Goal: Transaction & Acquisition: Book appointment/travel/reservation

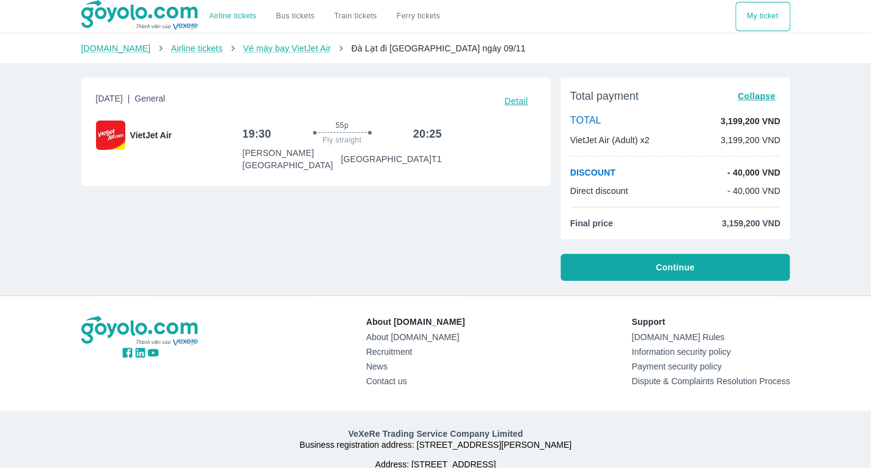
click at [669, 265] on font "Continue" at bounding box center [675, 267] width 39 height 10
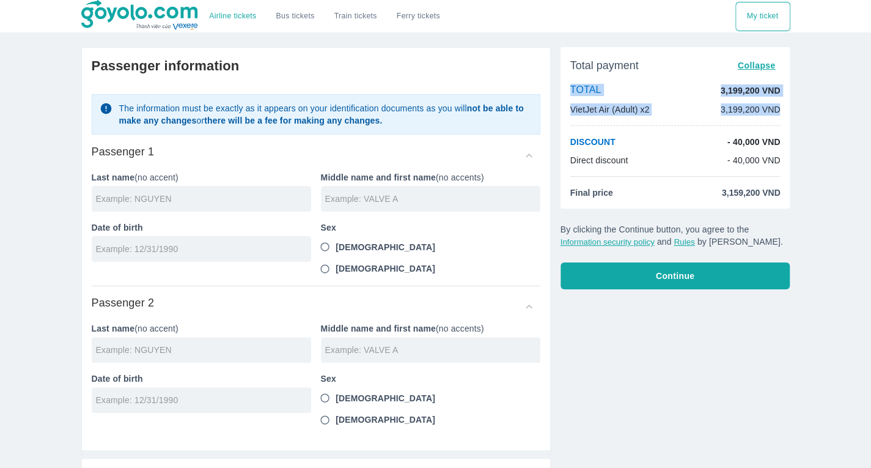
drag, startPoint x: 868, startPoint y: 63, endPoint x: 862, endPoint y: 107, distance: 44.4
click at [862, 107] on div "Airline tickets Bus tickets Train tickets Ferry tickets My ticket Passenger inf…" at bounding box center [435, 311] width 871 height 623
click at [833, 150] on div "Airline tickets Bus tickets Train tickets Ferry tickets My ticket Passenger inf…" at bounding box center [435, 311] width 871 height 623
click at [228, 199] on input "text" at bounding box center [203, 199] width 215 height 12
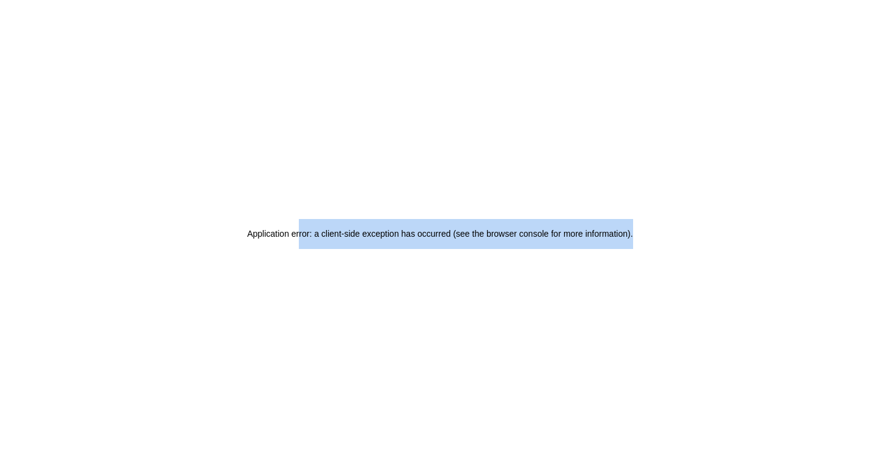
drag, startPoint x: 300, startPoint y: 223, endPoint x: 671, endPoint y: 247, distance: 372.5
click at [671, 247] on div "Application error: a client-side exception has occurred (see the browser consol…" at bounding box center [440, 234] width 880 height 468
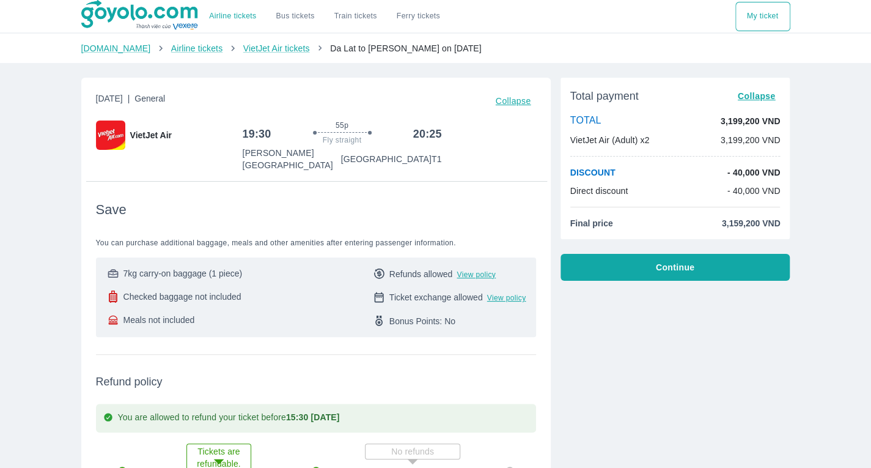
click at [243, 15] on font "Airline tickets" at bounding box center [232, 16] width 47 height 9
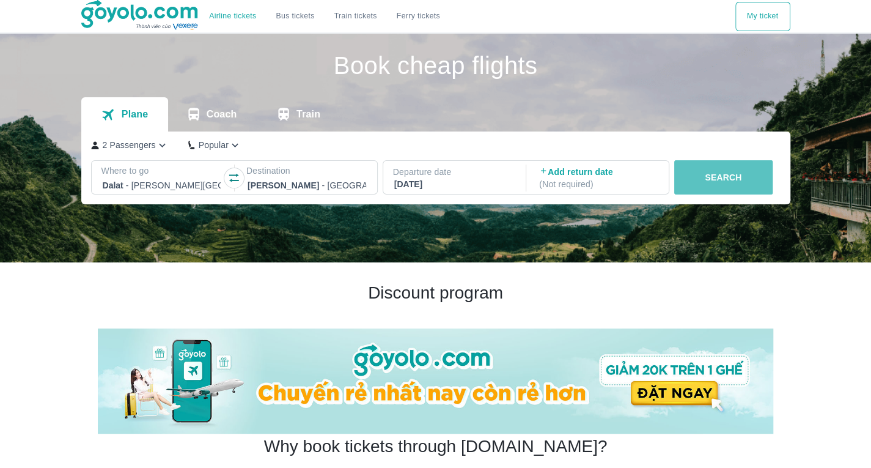
click at [721, 175] on font "SEARCH" at bounding box center [723, 177] width 37 height 10
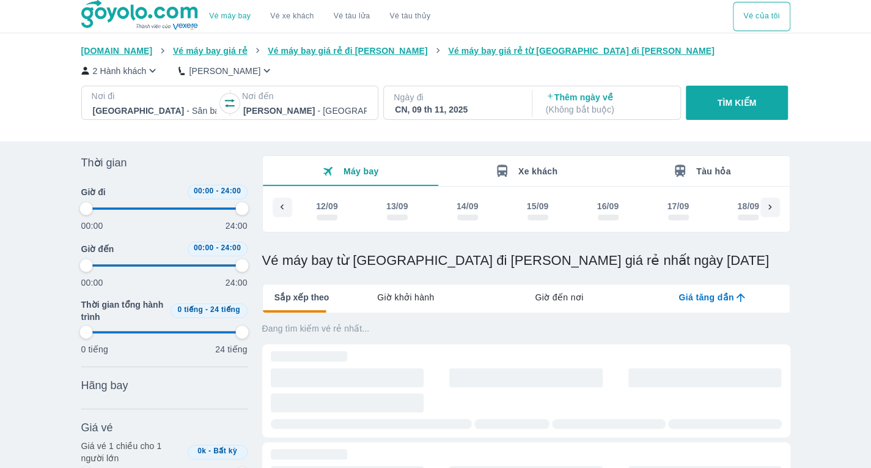
scroll to position [0, 3986]
type input "97.9166666666667"
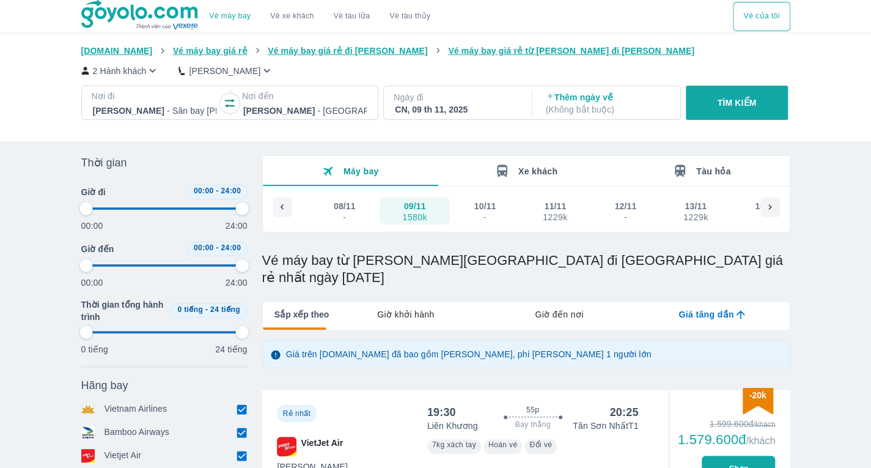
type input "97.9166666666667"
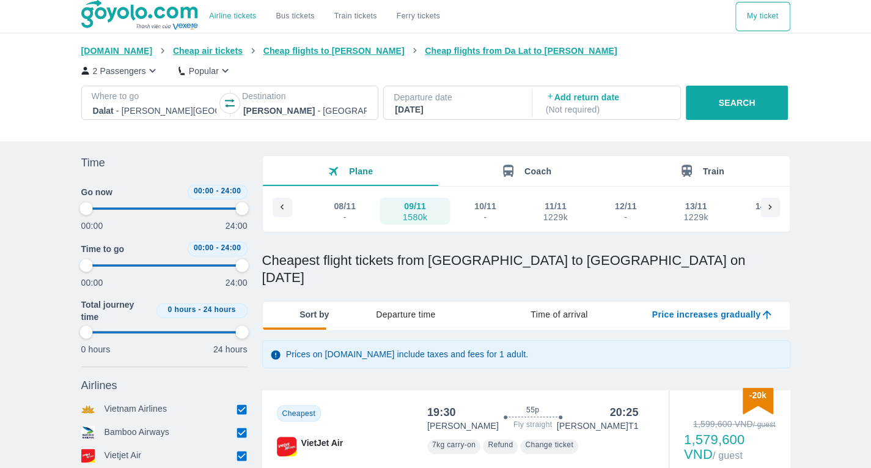
type input "97.9166666666667"
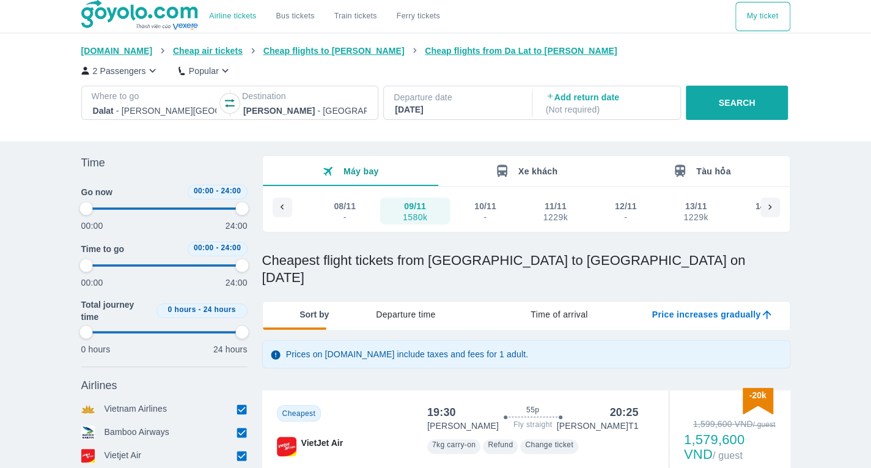
type input "97.9166666666667"
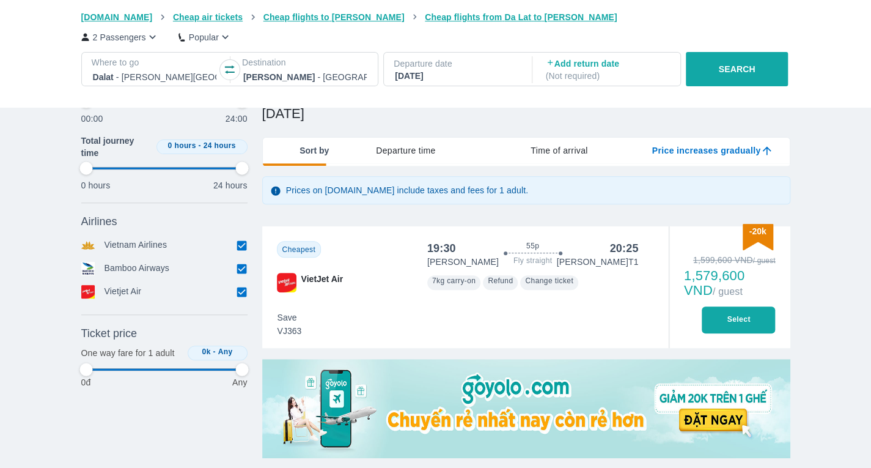
type input "97.9166666666667"
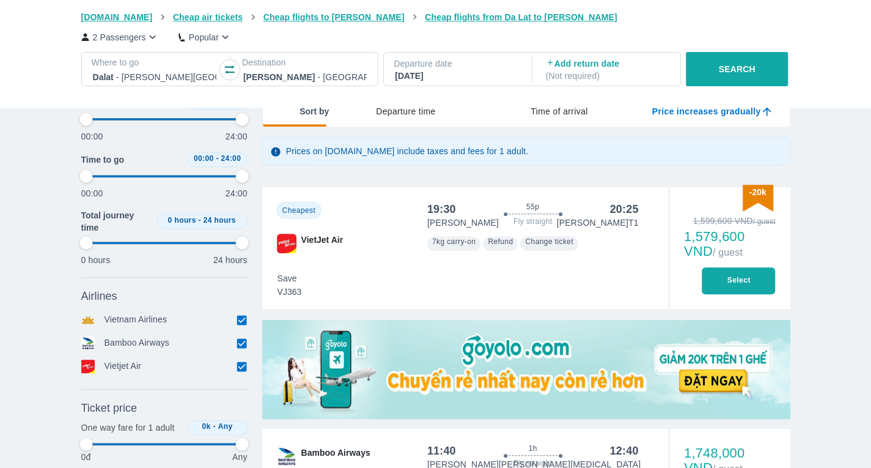
type input "97.9166666666667"
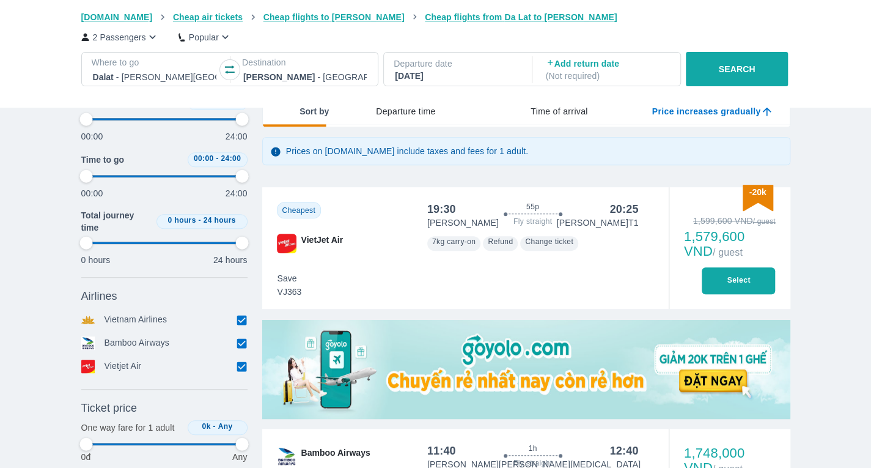
type input "97.9166666666667"
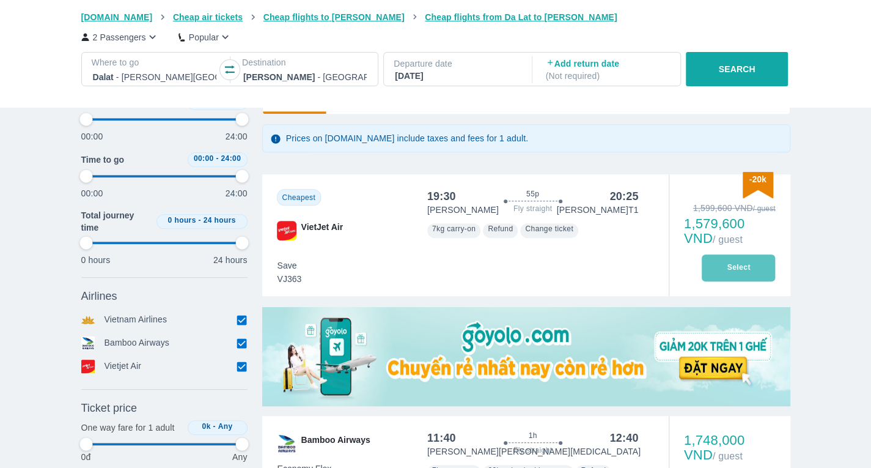
click at [765, 254] on button "Select" at bounding box center [738, 267] width 73 height 27
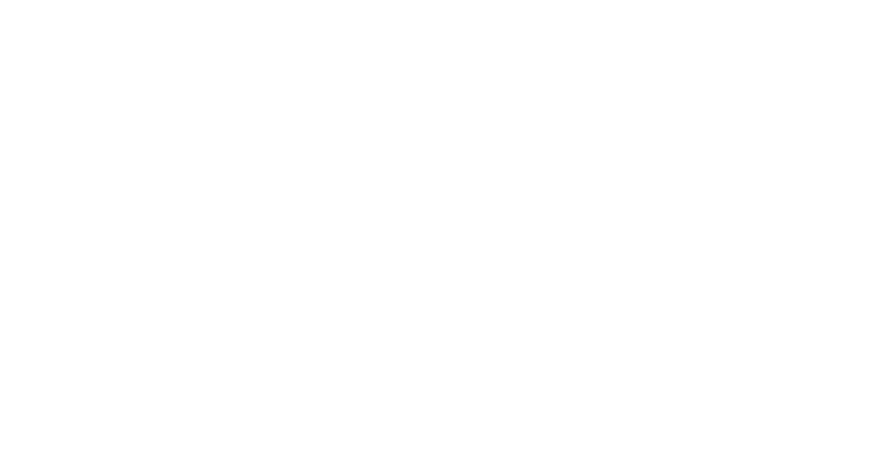
scroll to position [0, 0]
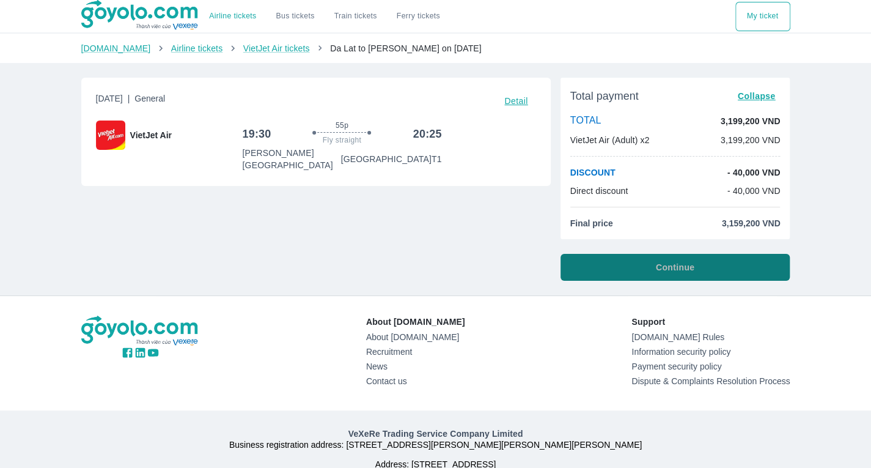
click at [670, 274] on button "Continue" at bounding box center [676, 267] width 230 height 27
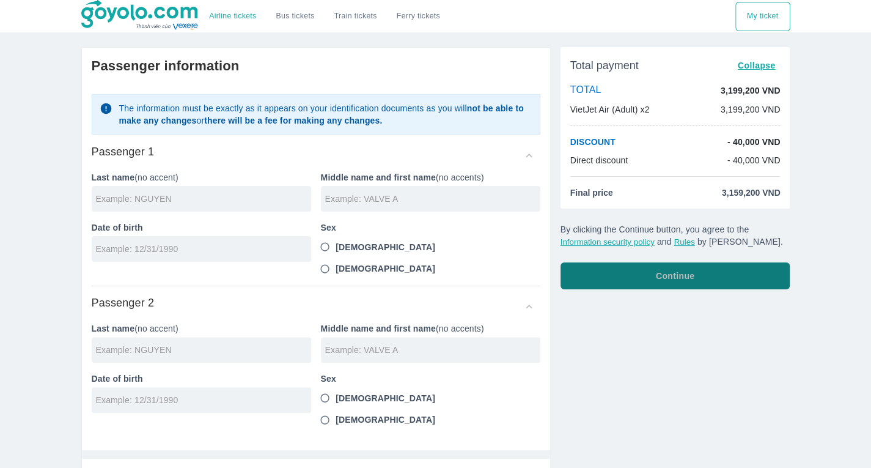
click at [670, 274] on font "Continue" at bounding box center [675, 276] width 39 height 10
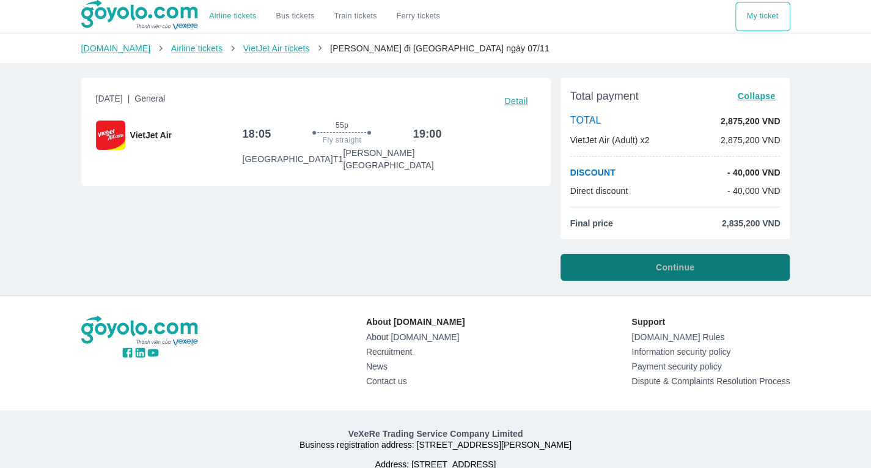
click at [595, 259] on button "Continue" at bounding box center [676, 267] width 230 height 27
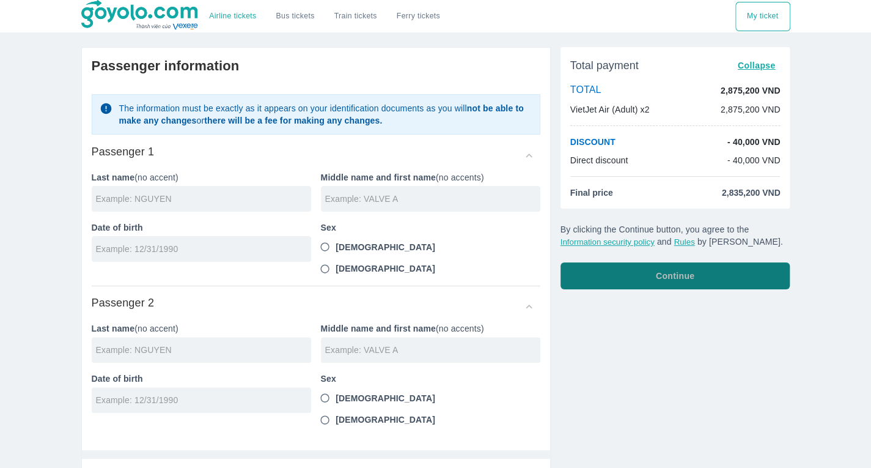
click at [597, 270] on button "Continue" at bounding box center [676, 275] width 230 height 27
